Goal: Task Accomplishment & Management: Use online tool/utility

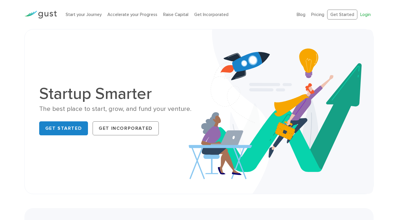
click at [364, 14] on link "Login" at bounding box center [366, 14] width 10 height 5
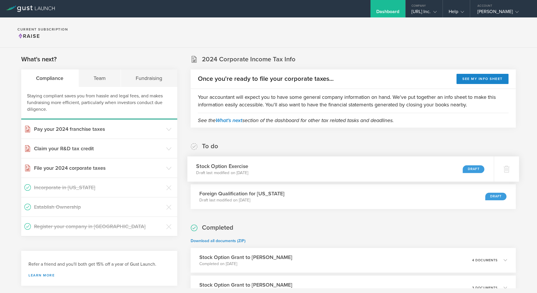
click at [463, 167] on div "Draft" at bounding box center [474, 169] width 22 height 8
